Goal: Register for event/course

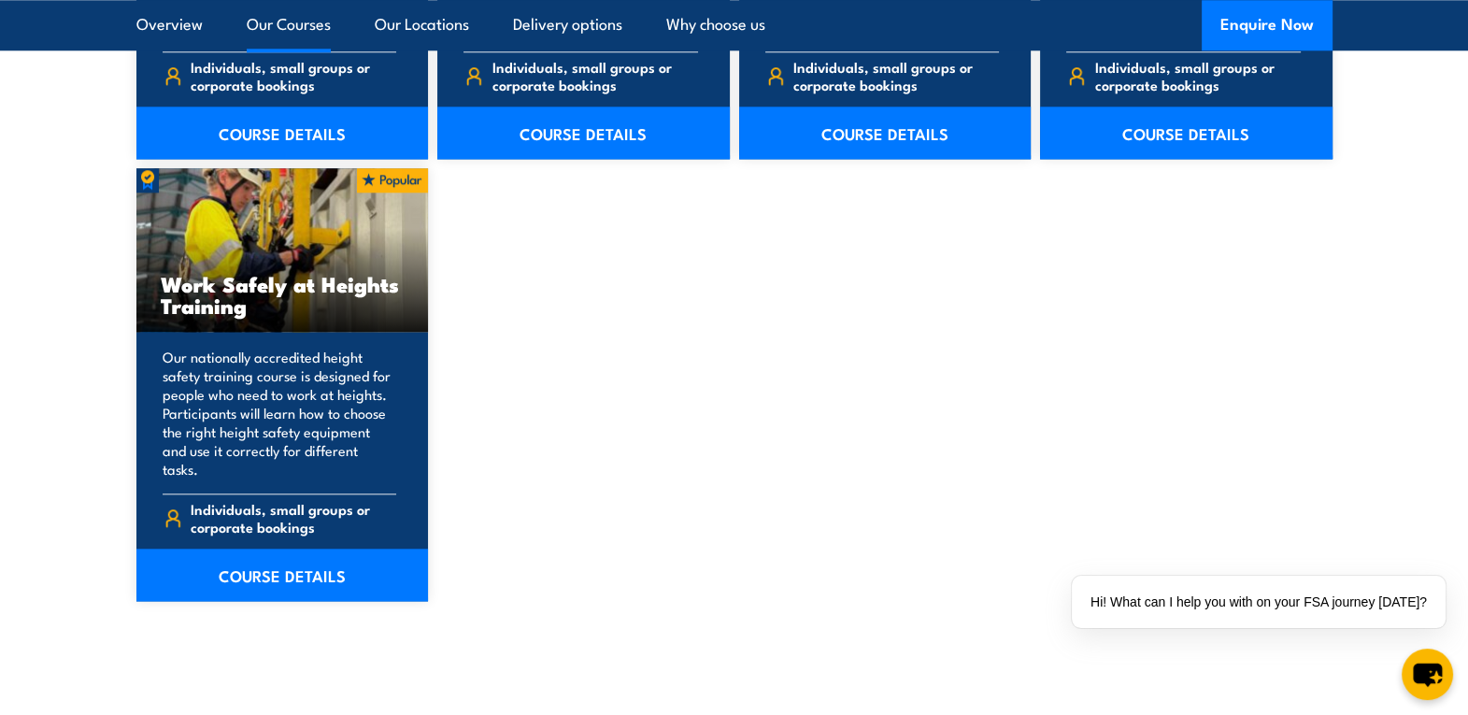
scroll to position [2395, 0]
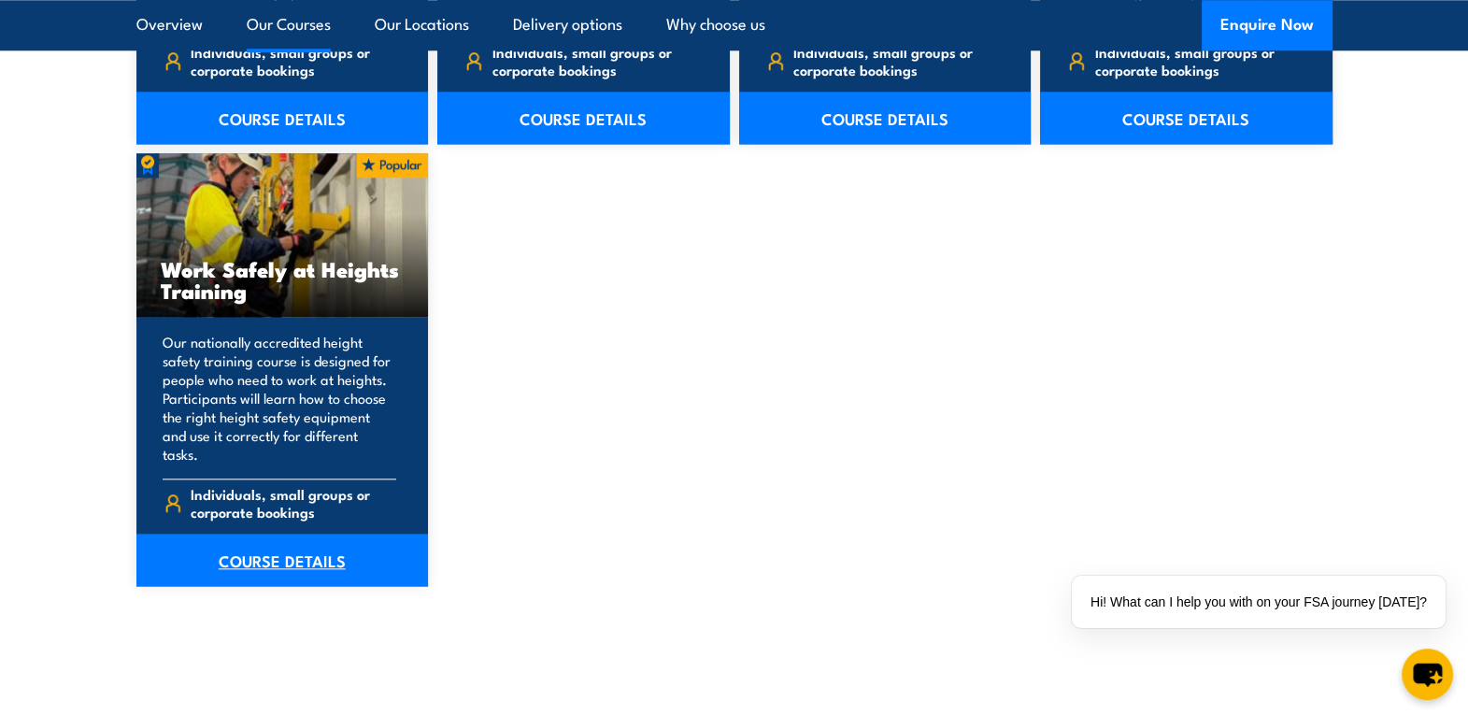
click at [291, 549] on link "COURSE DETAILS" at bounding box center [282, 560] width 293 height 52
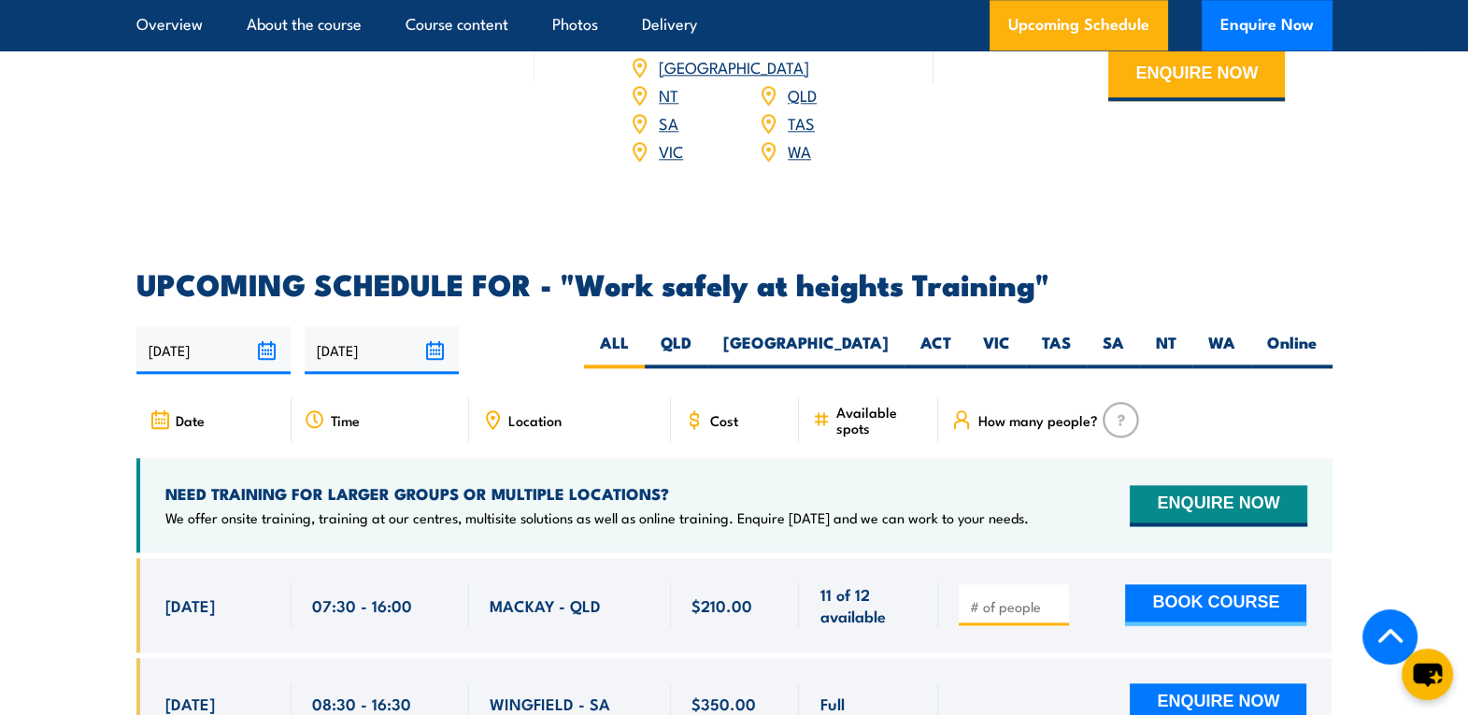
scroll to position [2844, 0]
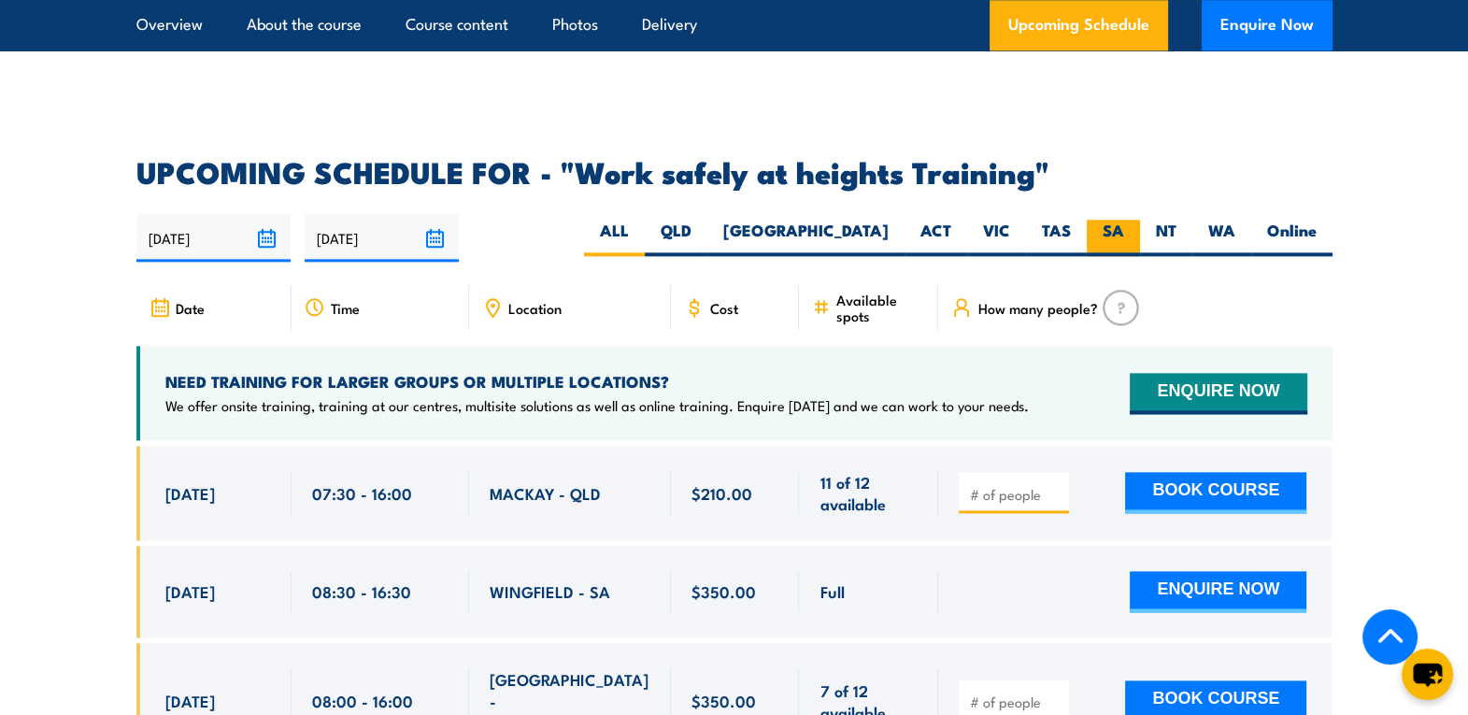
click at [1117, 220] on label "SA" at bounding box center [1113, 238] width 53 height 36
click at [1124, 220] on input "SA" at bounding box center [1130, 226] width 12 height 12
radio input "true"
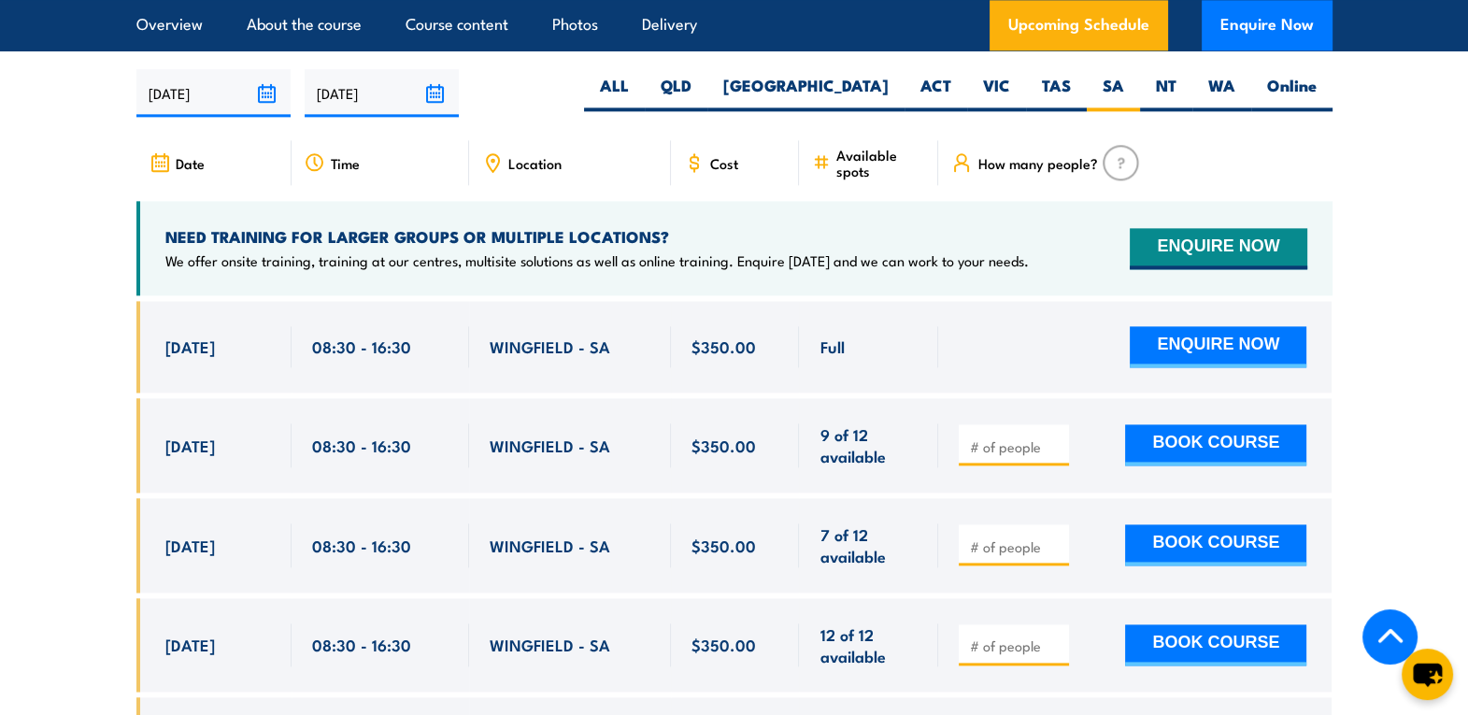
scroll to position [2950, 0]
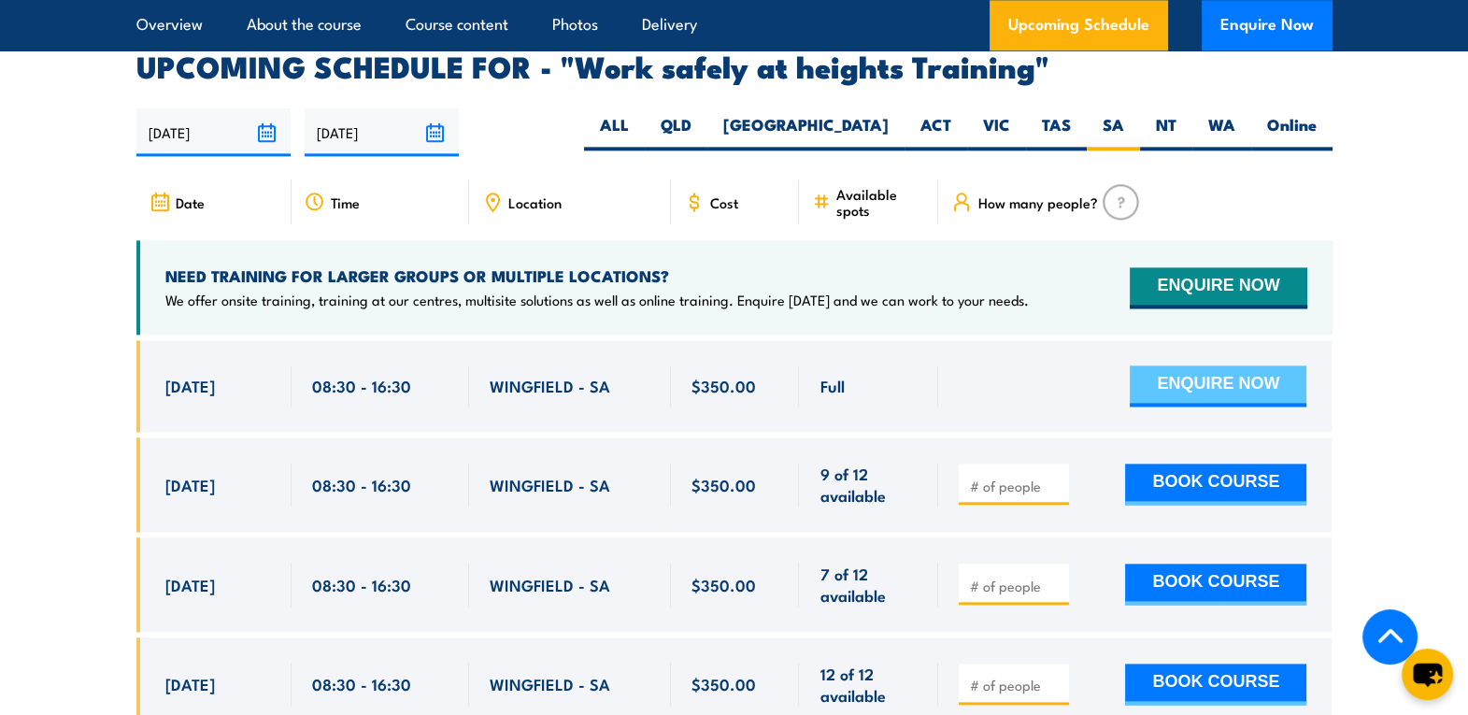
click at [1248, 365] on button "ENQUIRE NOW" at bounding box center [1218, 385] width 177 height 41
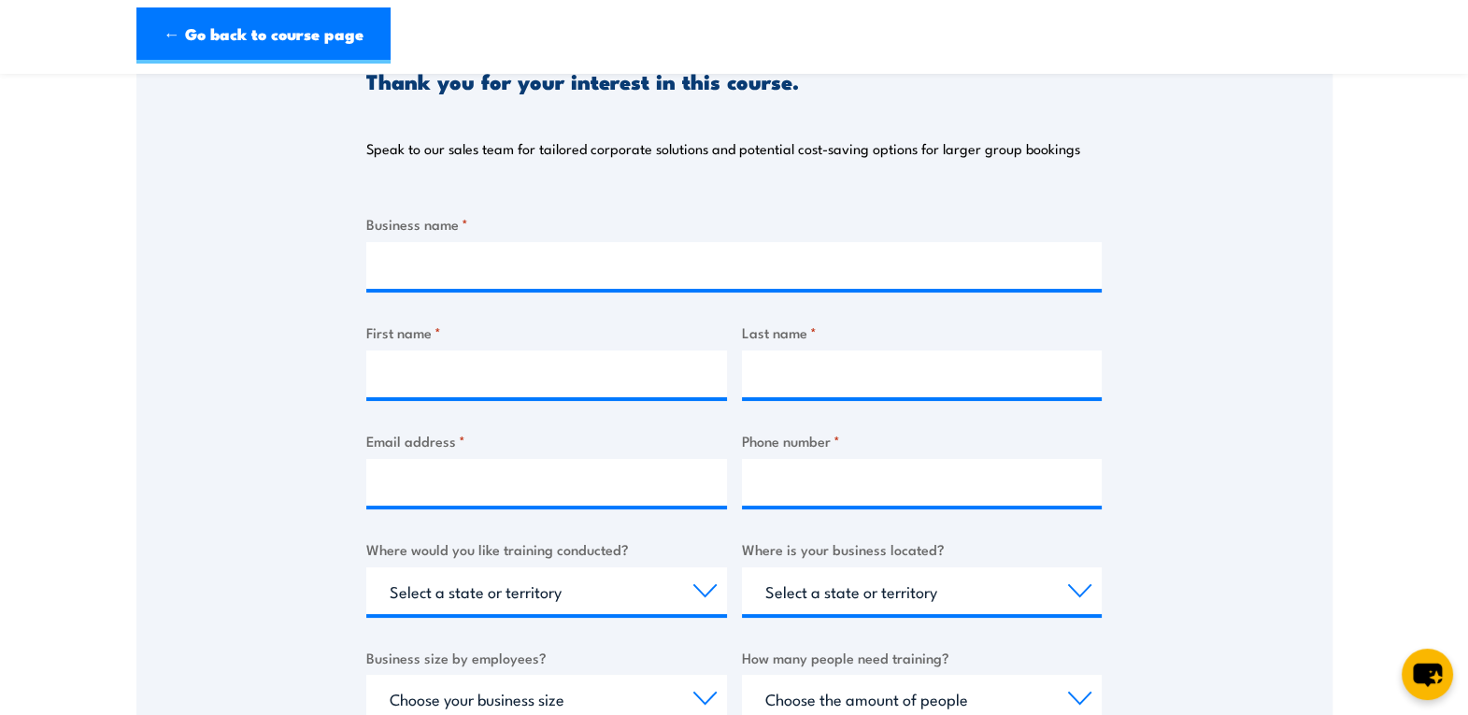
scroll to position [230, 0]
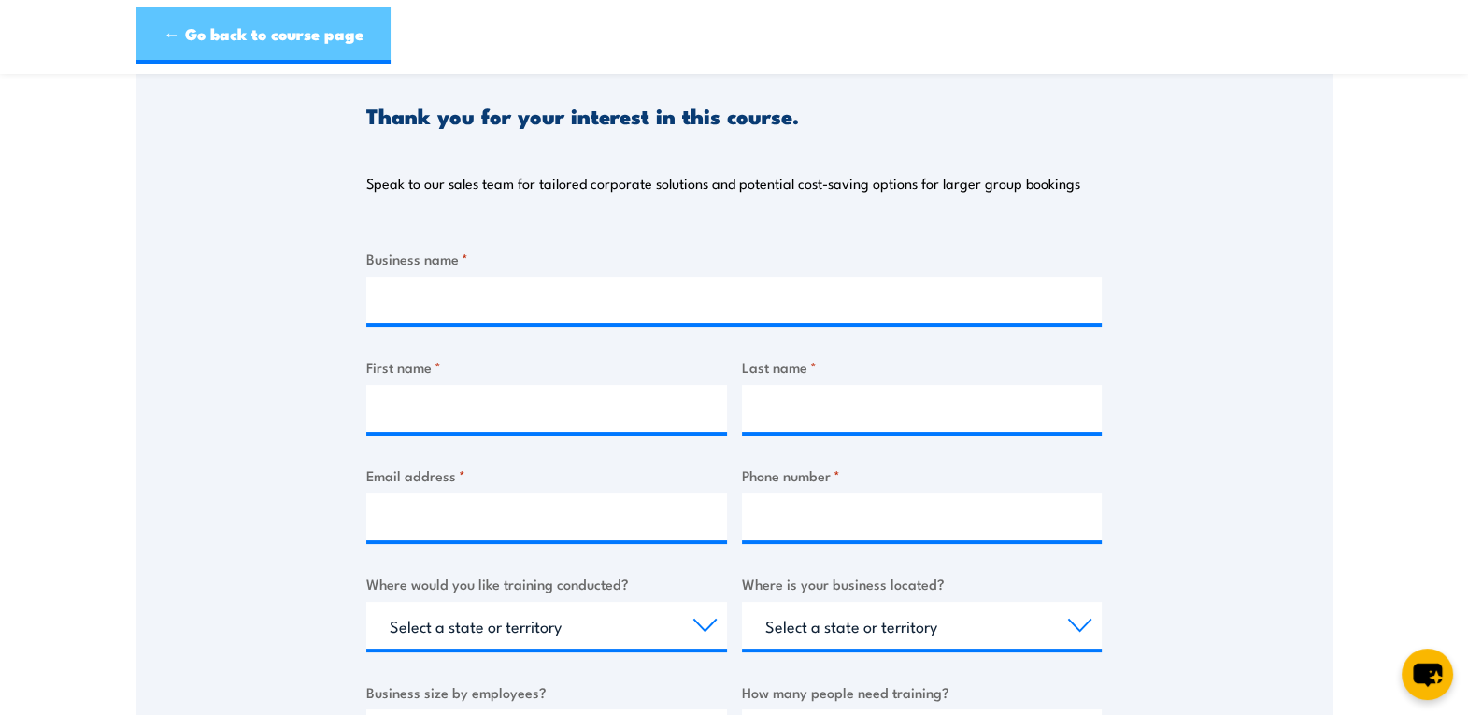
click at [155, 36] on link "← Go back to course page" at bounding box center [263, 35] width 254 height 56
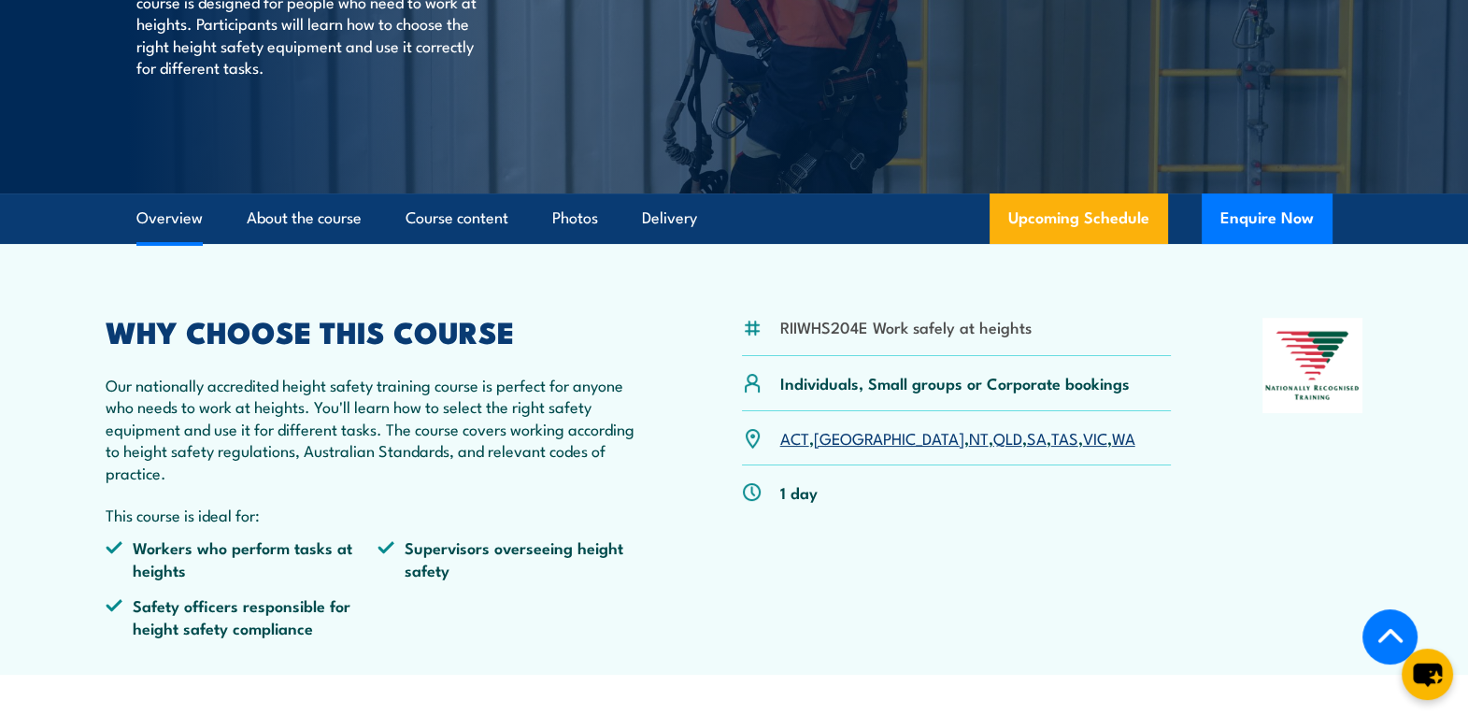
scroll to position [271, 0]
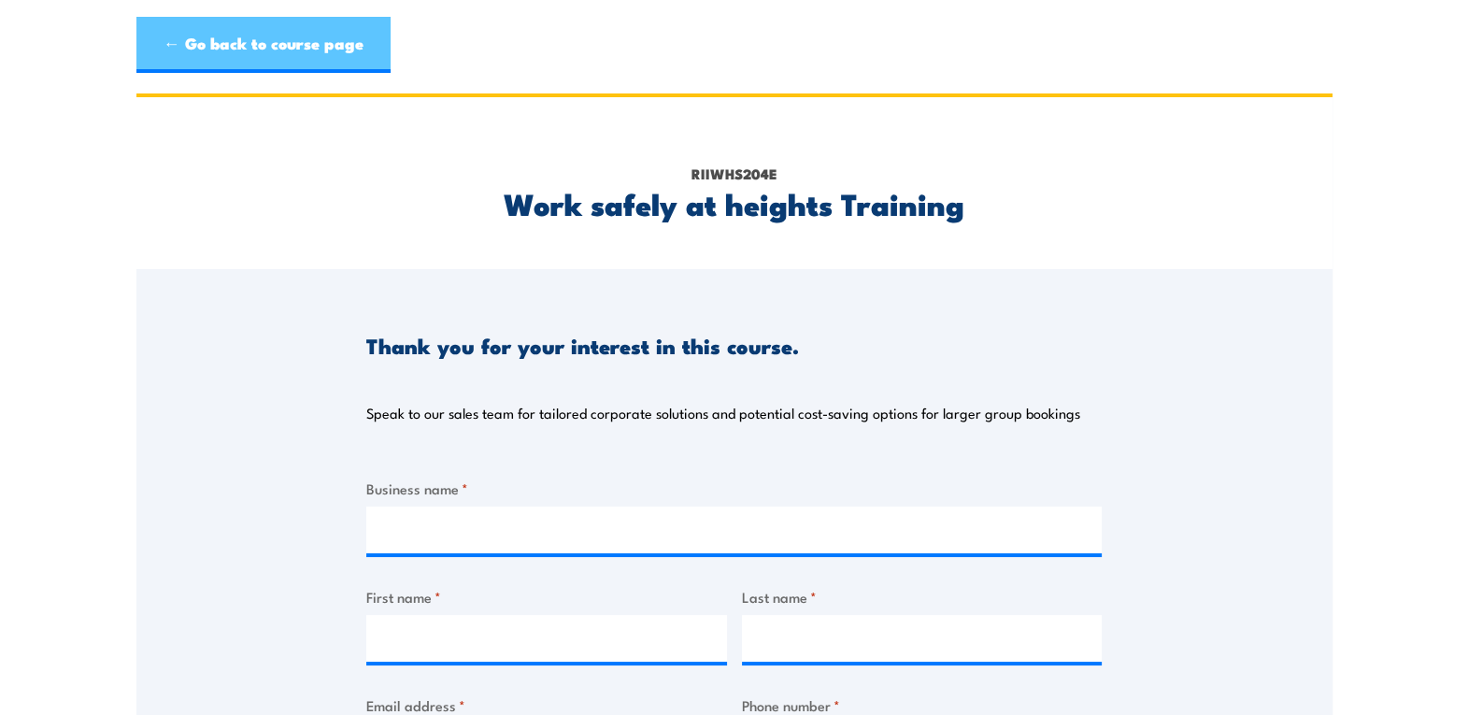
click at [292, 42] on link "← Go back to course page" at bounding box center [263, 45] width 254 height 56
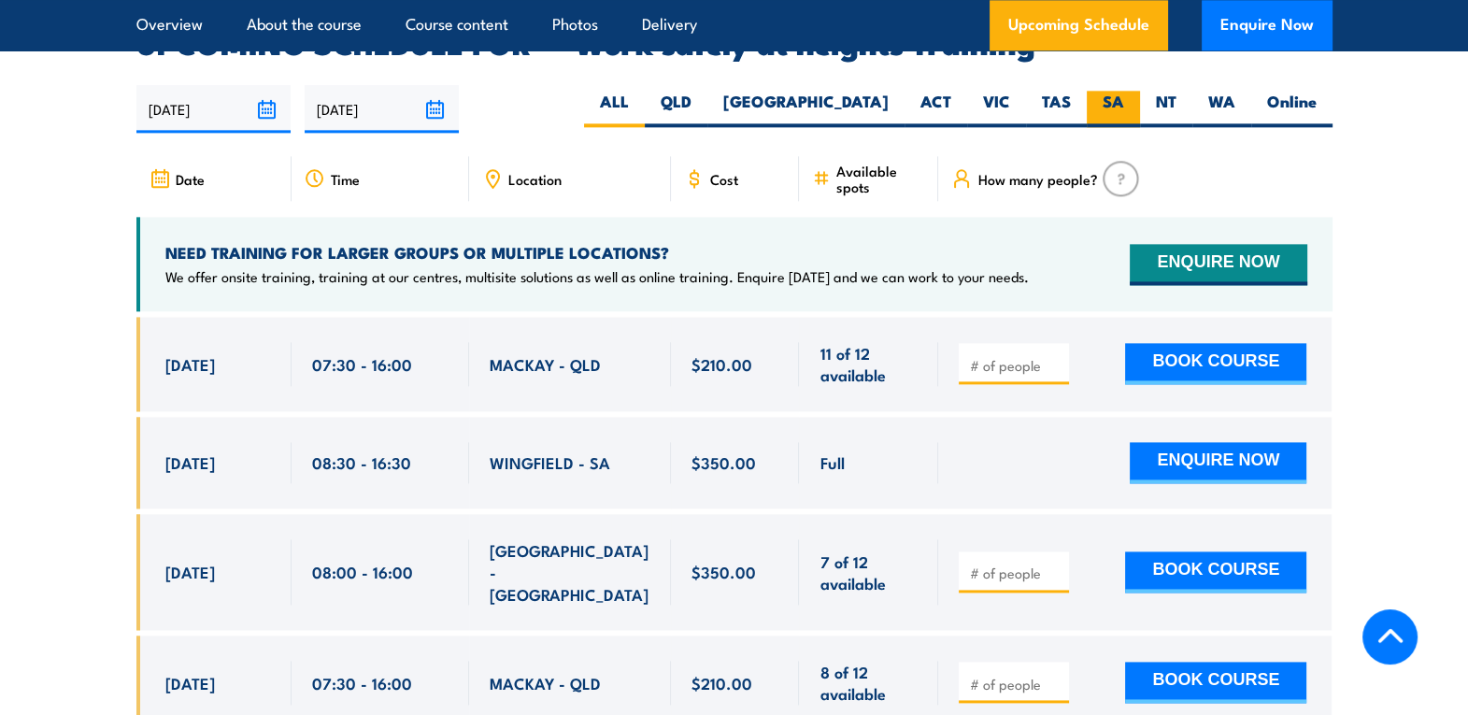
click at [1100, 91] on label "SA" at bounding box center [1113, 109] width 53 height 36
click at [1124, 91] on input "SA" at bounding box center [1130, 97] width 12 height 12
radio input "true"
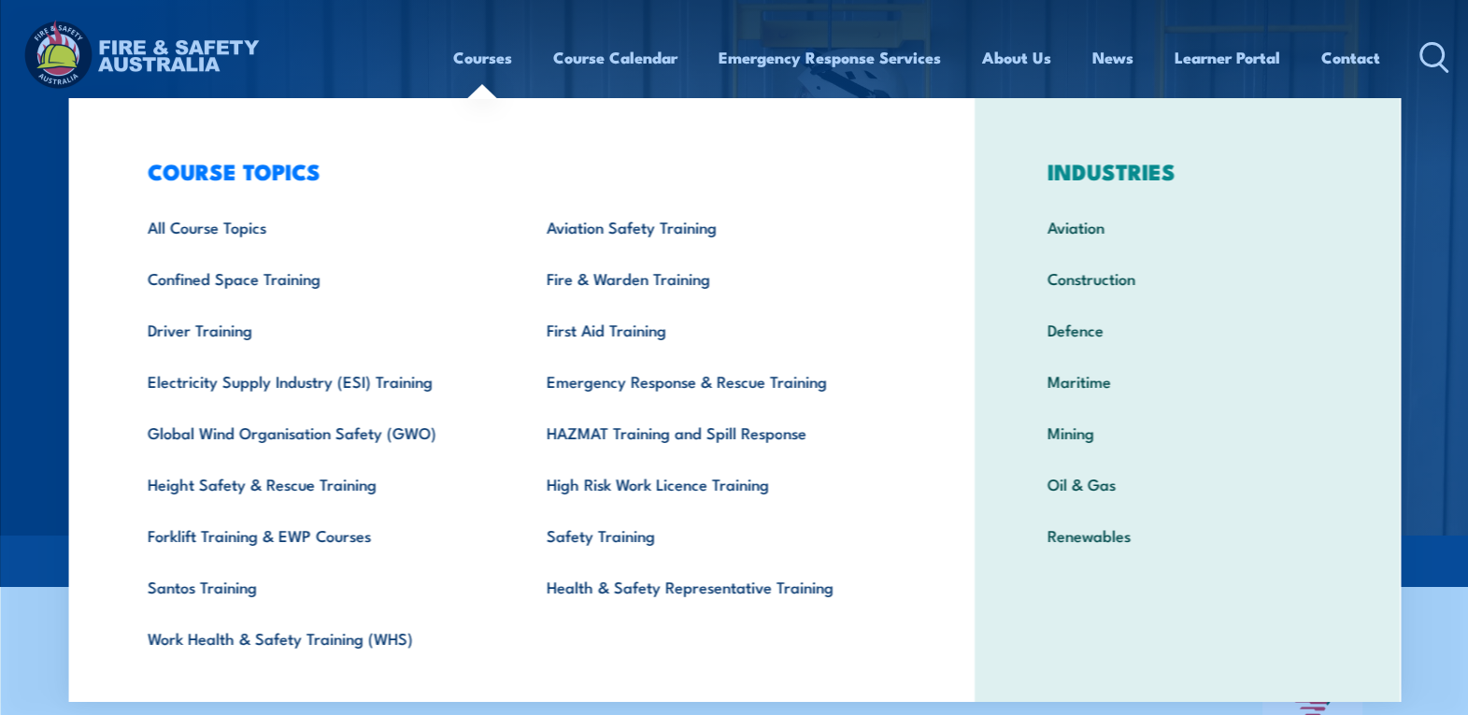
click at [499, 58] on link "Courses" at bounding box center [482, 58] width 59 height 50
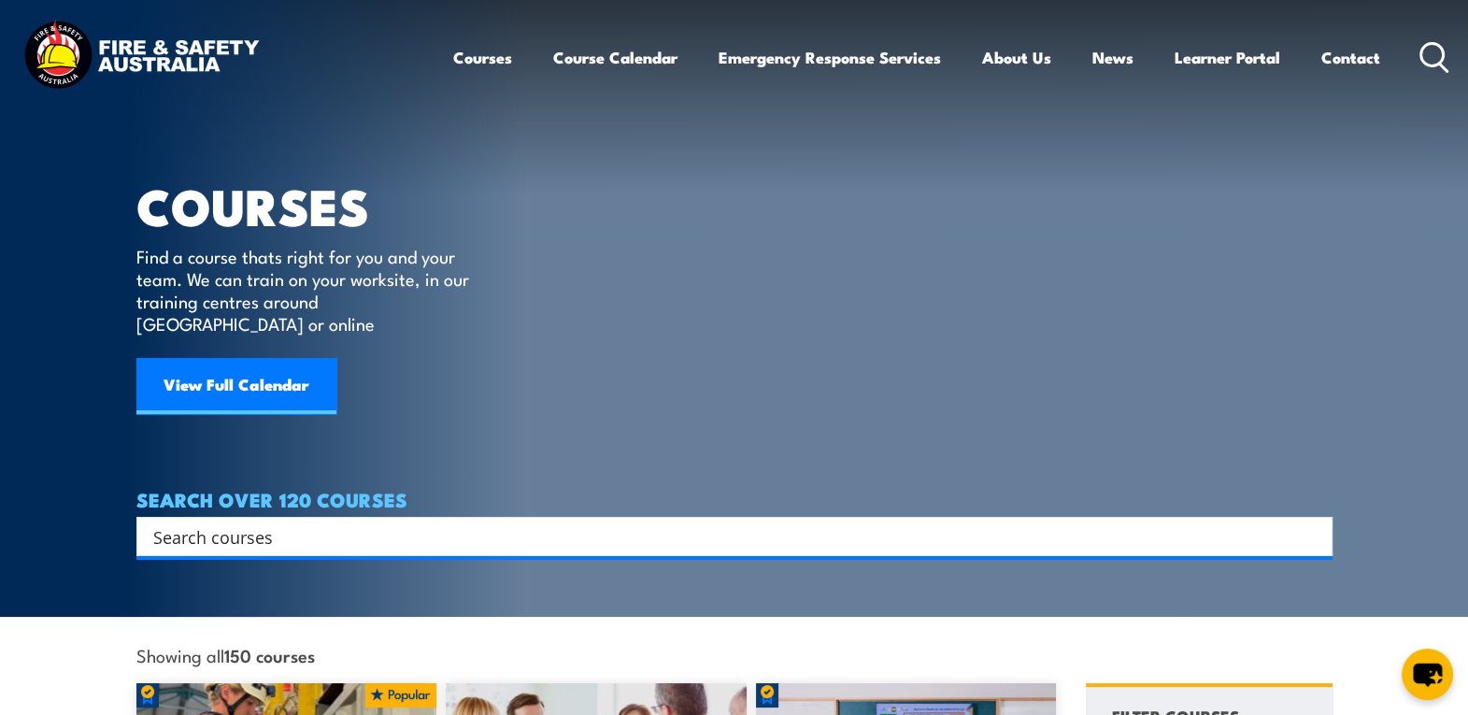
click at [380, 522] on input "Search input" at bounding box center [722, 536] width 1138 height 28
type input "Confined spaces"
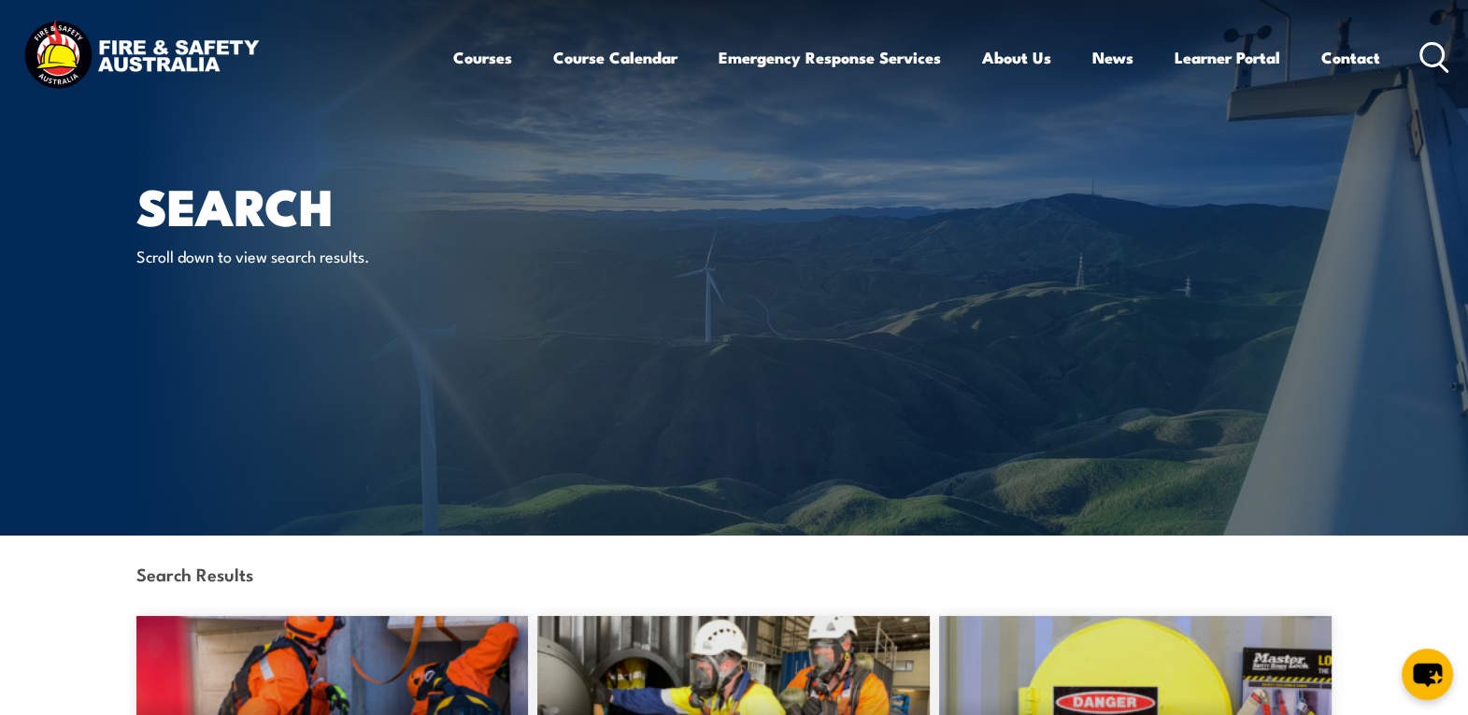
click at [1439, 49] on icon at bounding box center [1435, 57] width 30 height 31
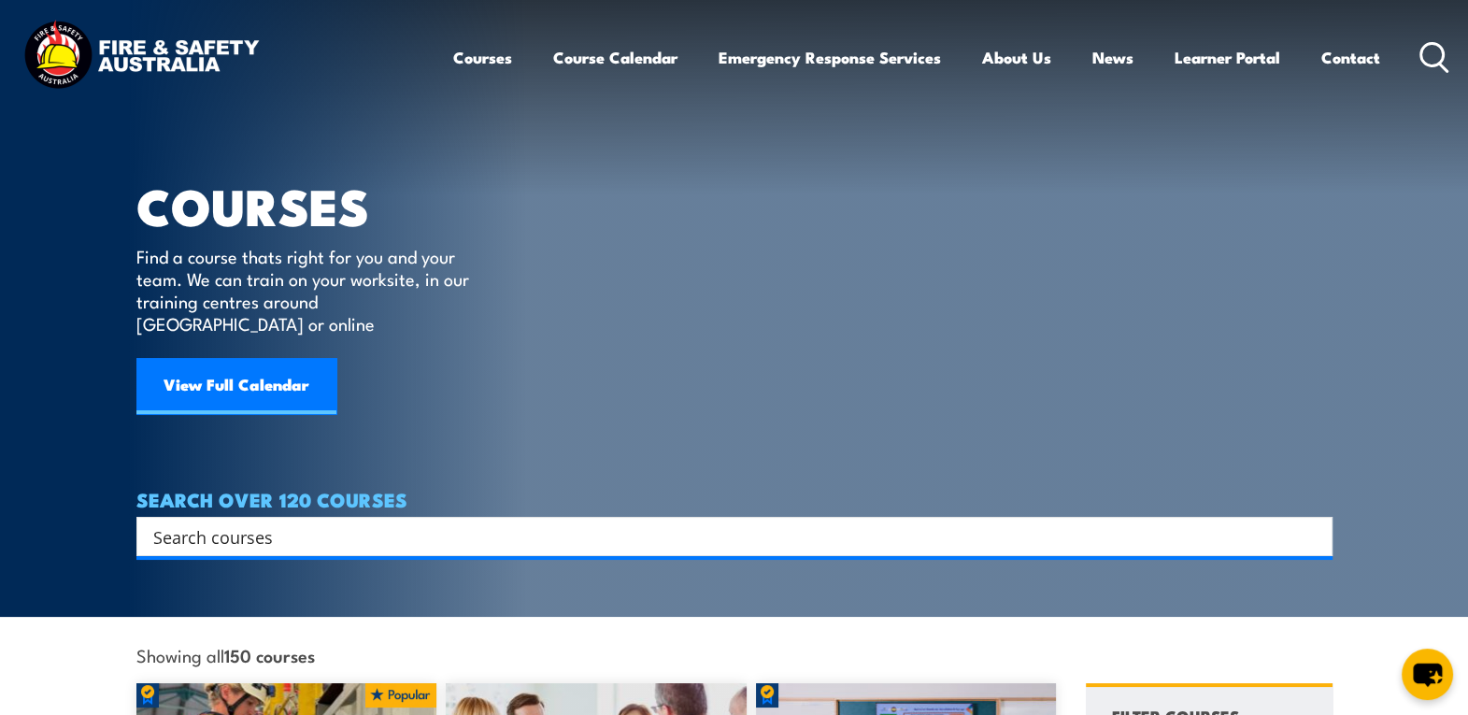
click at [262, 523] on input "Search input" at bounding box center [722, 536] width 1138 height 28
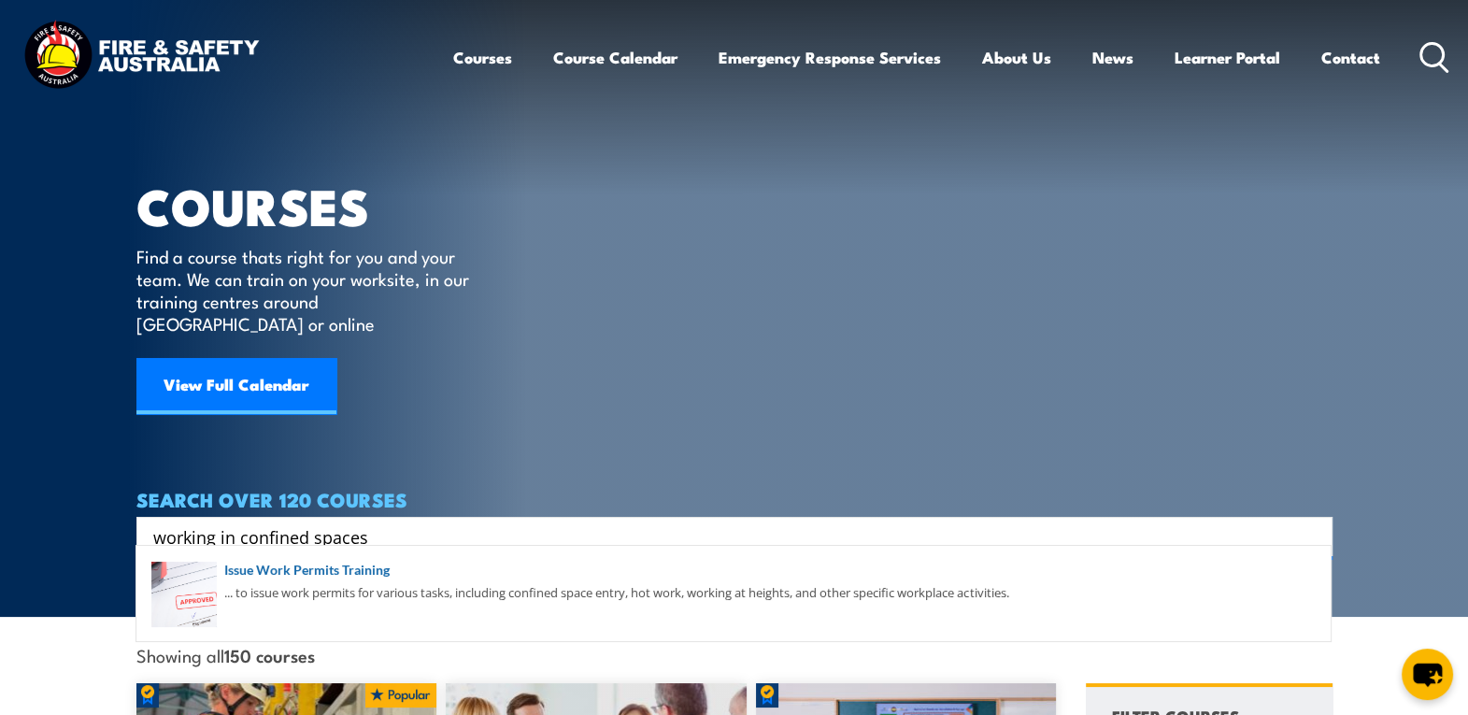
type input "working in confined spaces"
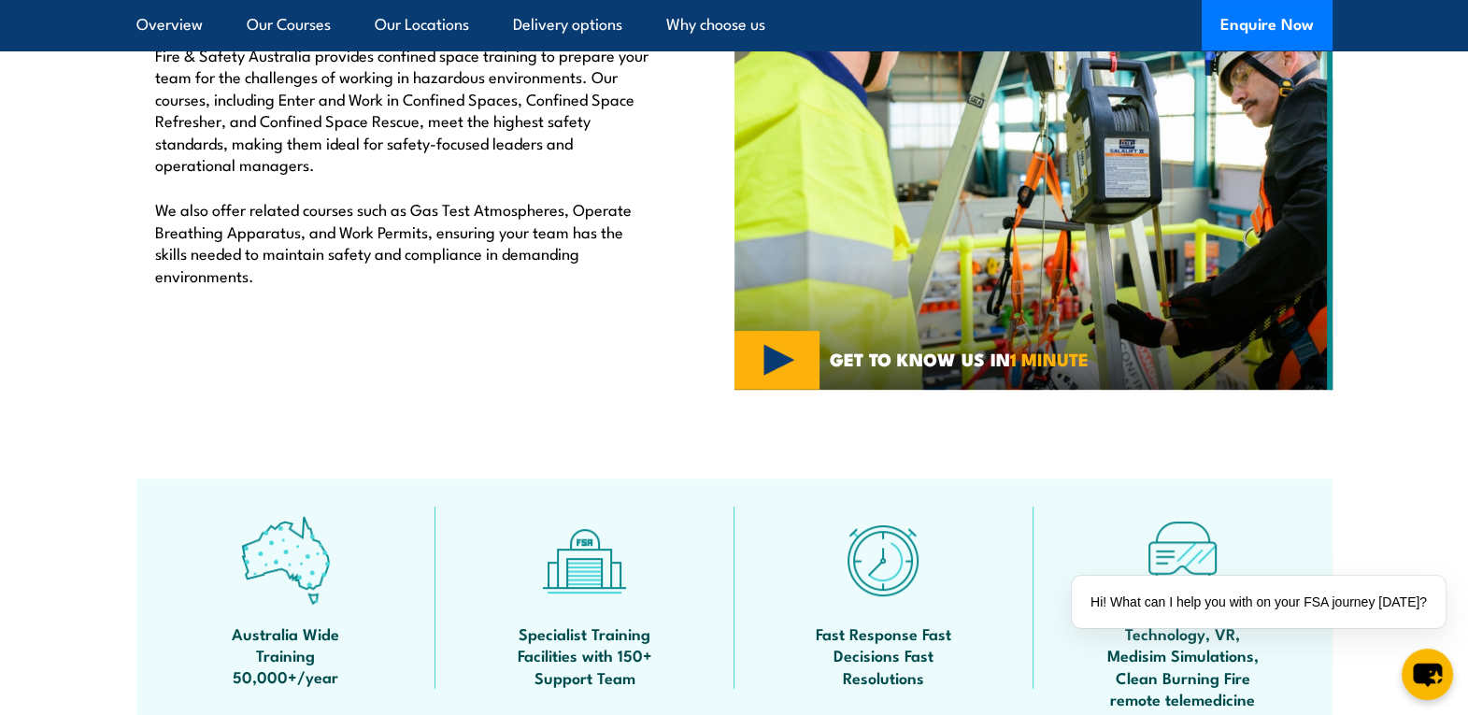
scroll to position [699, 0]
